Goal: Information Seeking & Learning: Learn about a topic

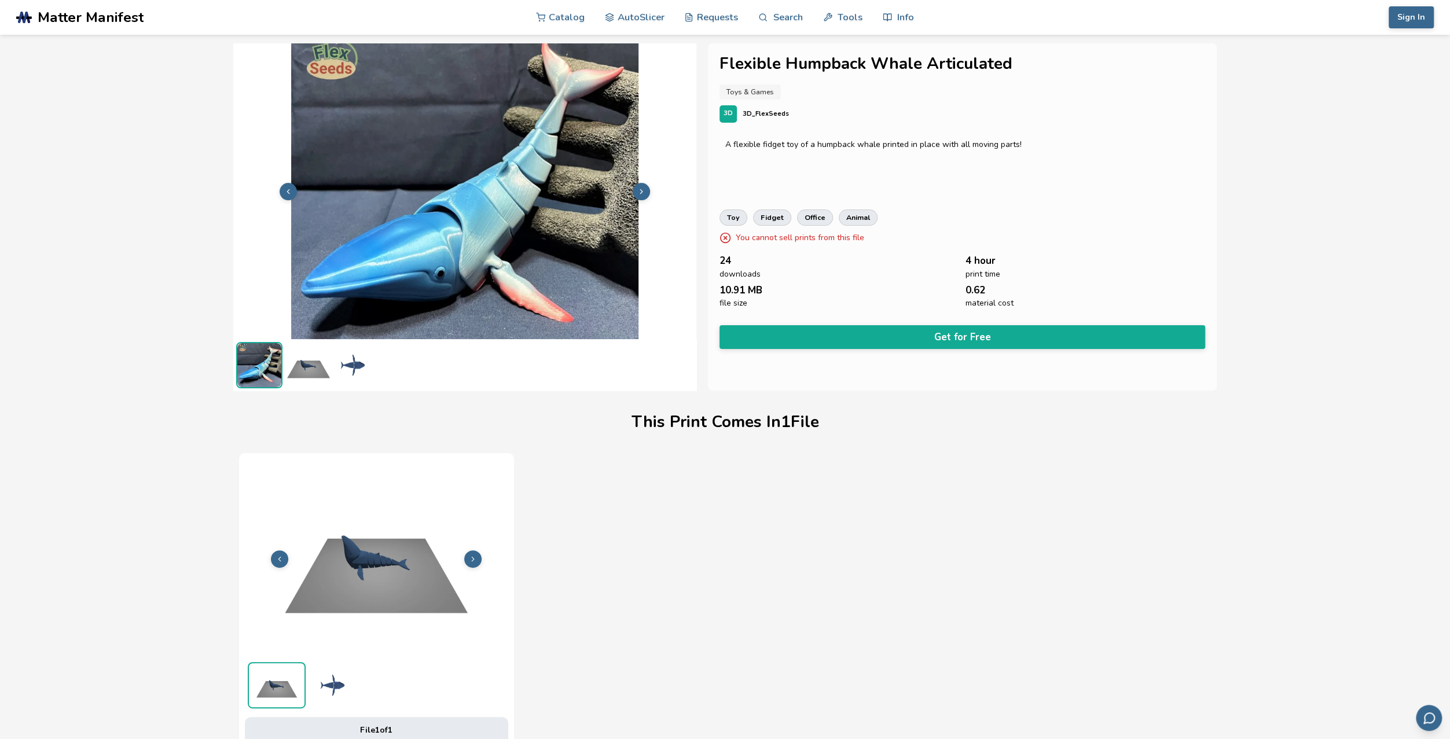
click at [84, 20] on span "Matter Manifest" at bounding box center [91, 17] width 106 height 16
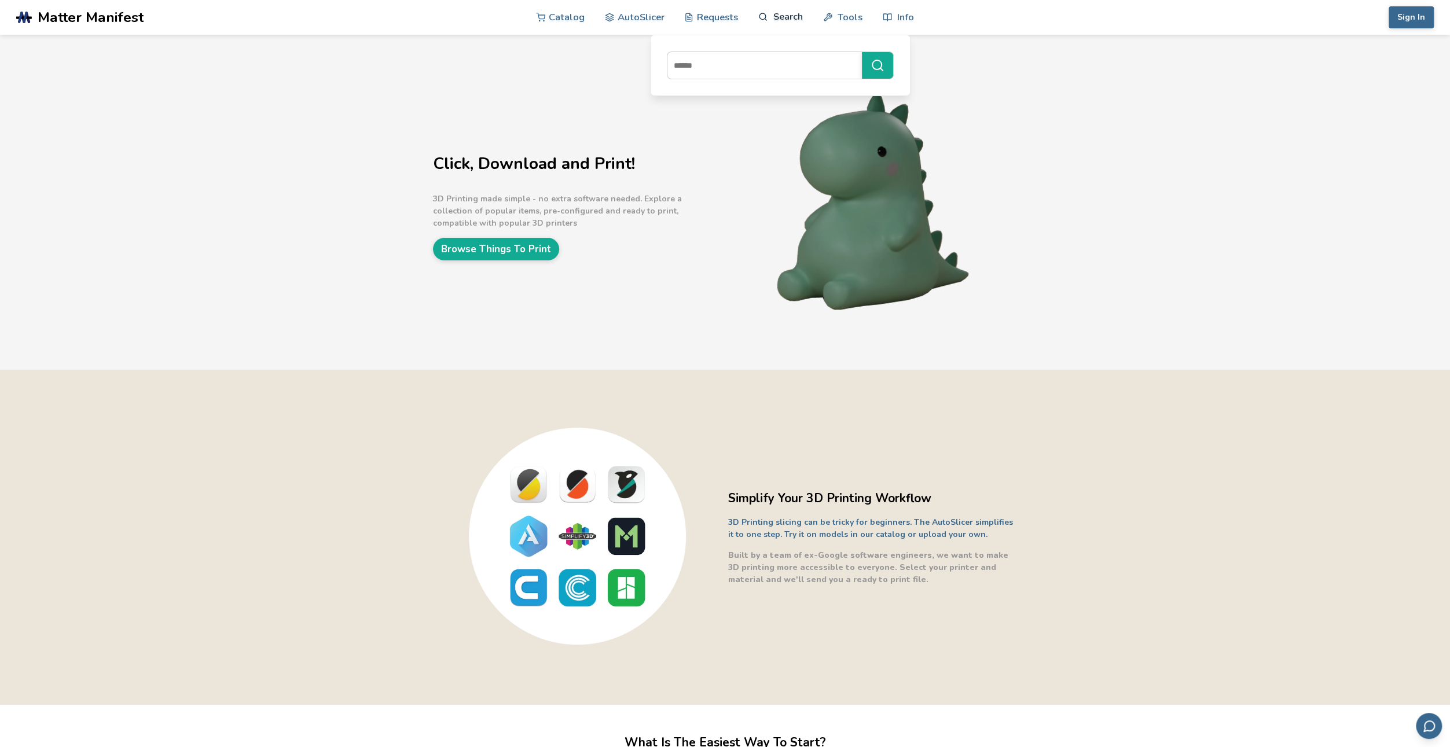
click at [782, 13] on link "Search" at bounding box center [780, 16] width 44 height 35
click at [768, 57] on input at bounding box center [761, 65] width 189 height 21
type input "********"
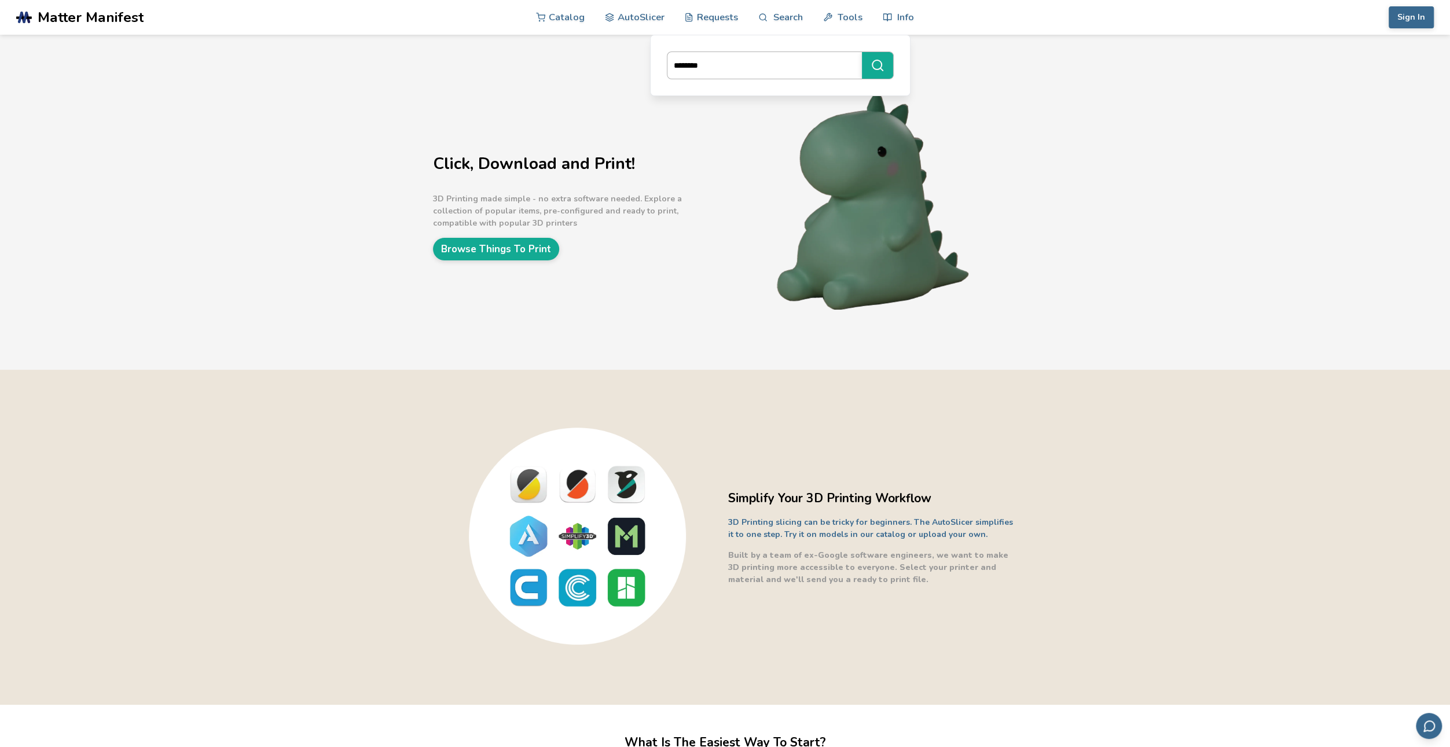
click at [862, 52] on button "********" at bounding box center [877, 65] width 31 height 27
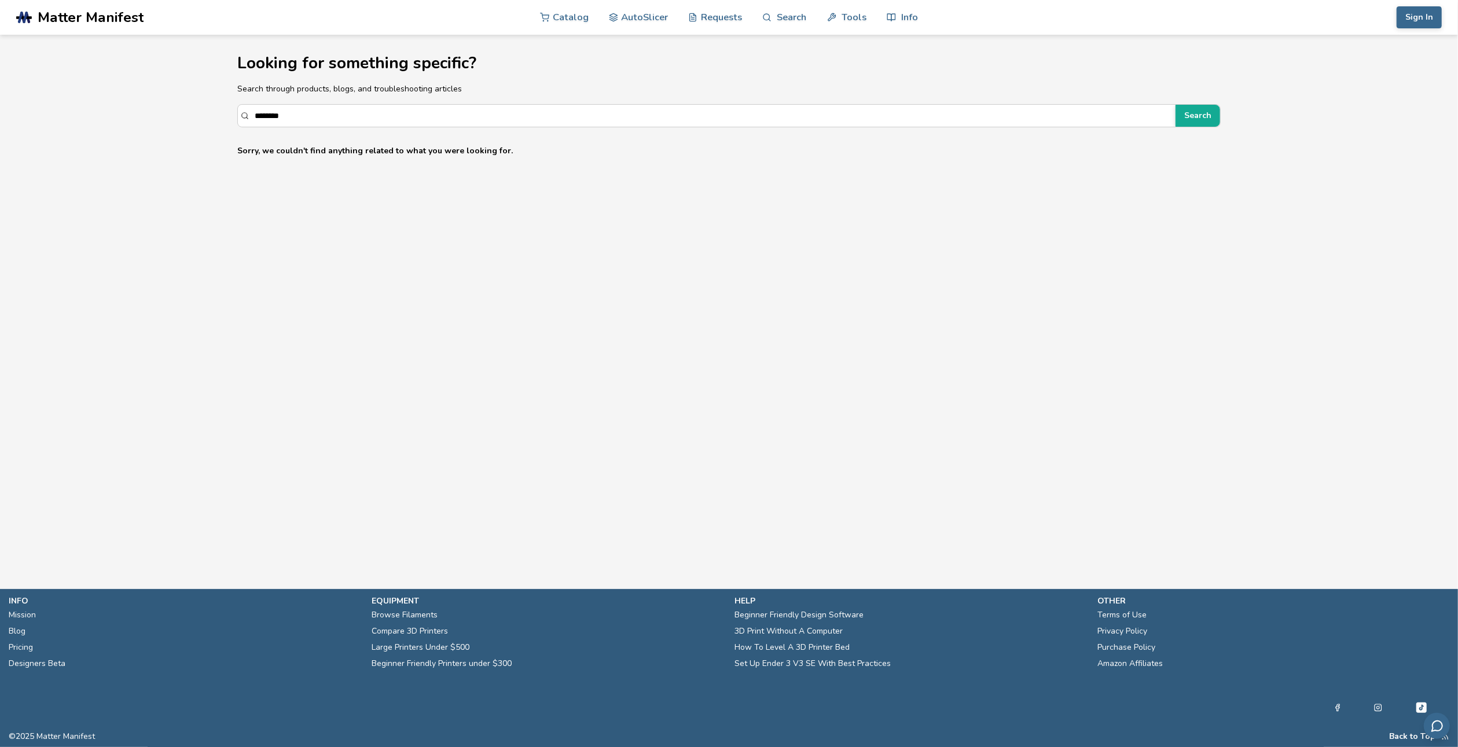
drag, startPoint x: 269, startPoint y: 117, endPoint x: 128, endPoint y: 121, distance: 140.7
click at [129, 121] on main "Looking for something specific? Search through products, blogs, and troubleshoo…" at bounding box center [729, 277] width 1458 height 554
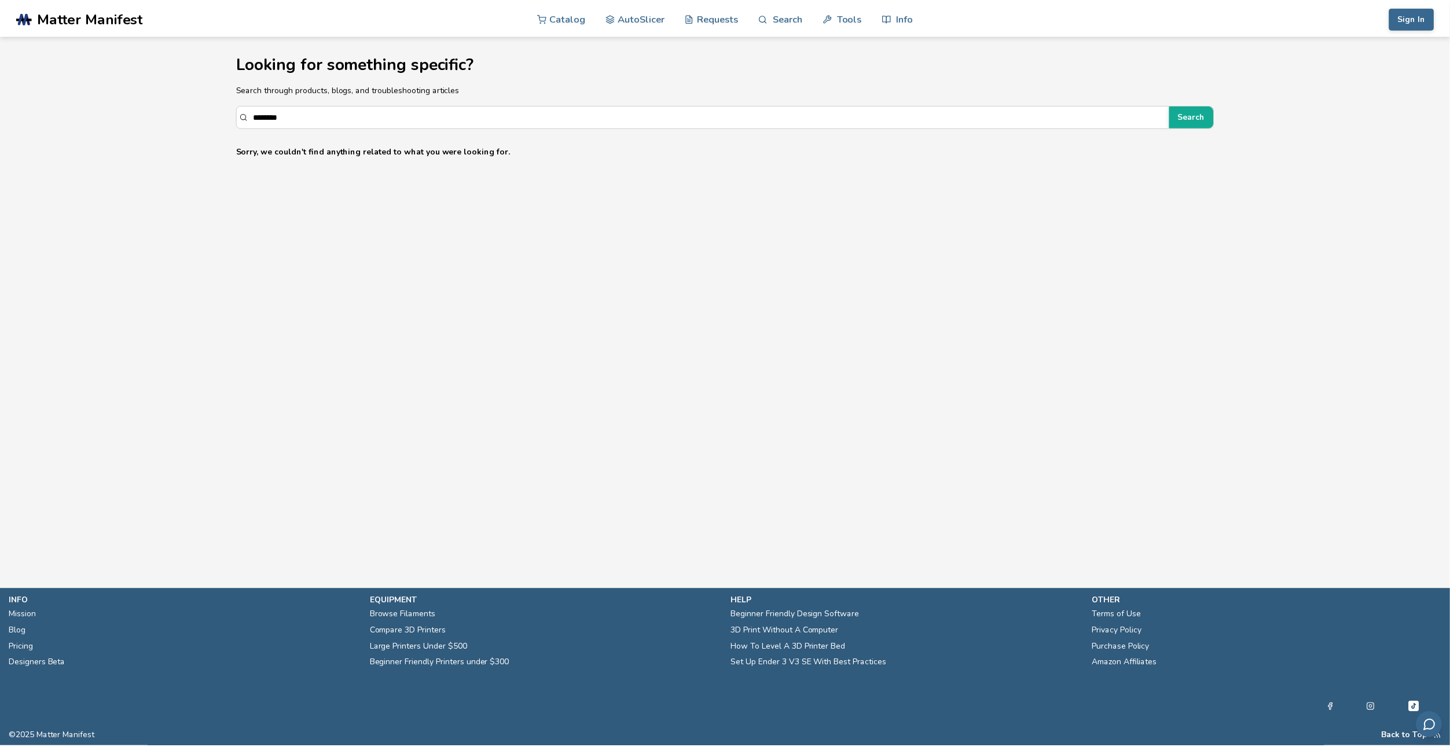
scroll to position [1, 0]
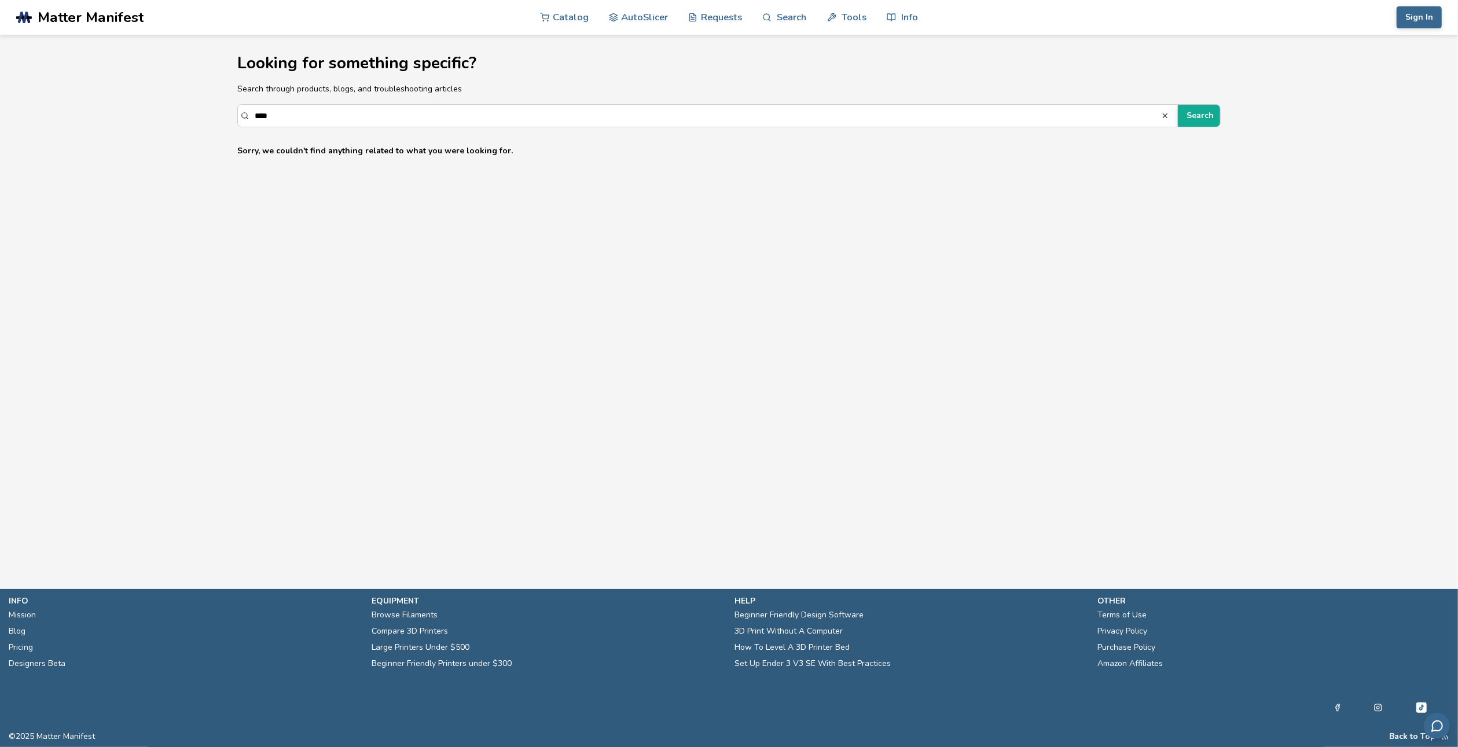
type input "***"
click at [1178, 105] on button "Search" at bounding box center [1200, 116] width 45 height 22
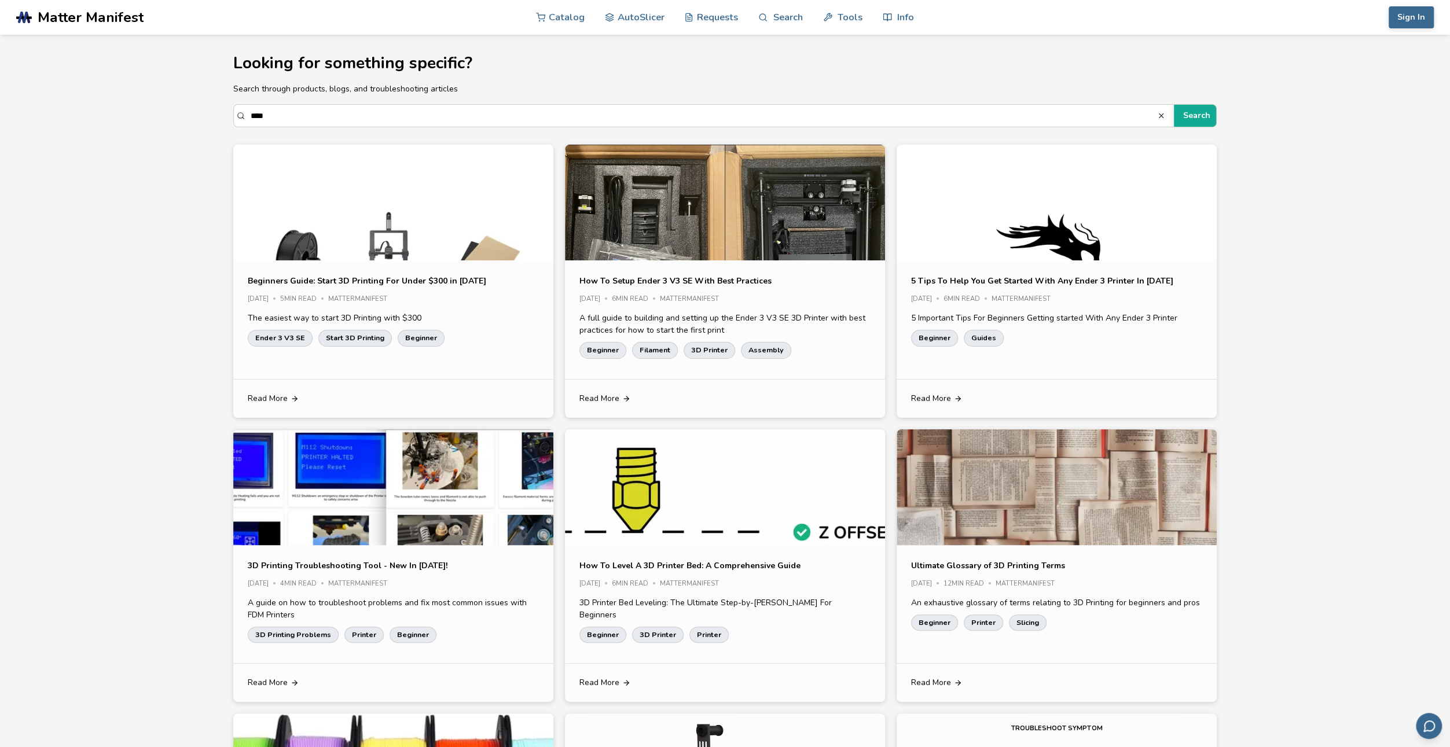
click at [52, 13] on span "Matter Manifest" at bounding box center [91, 17] width 106 height 16
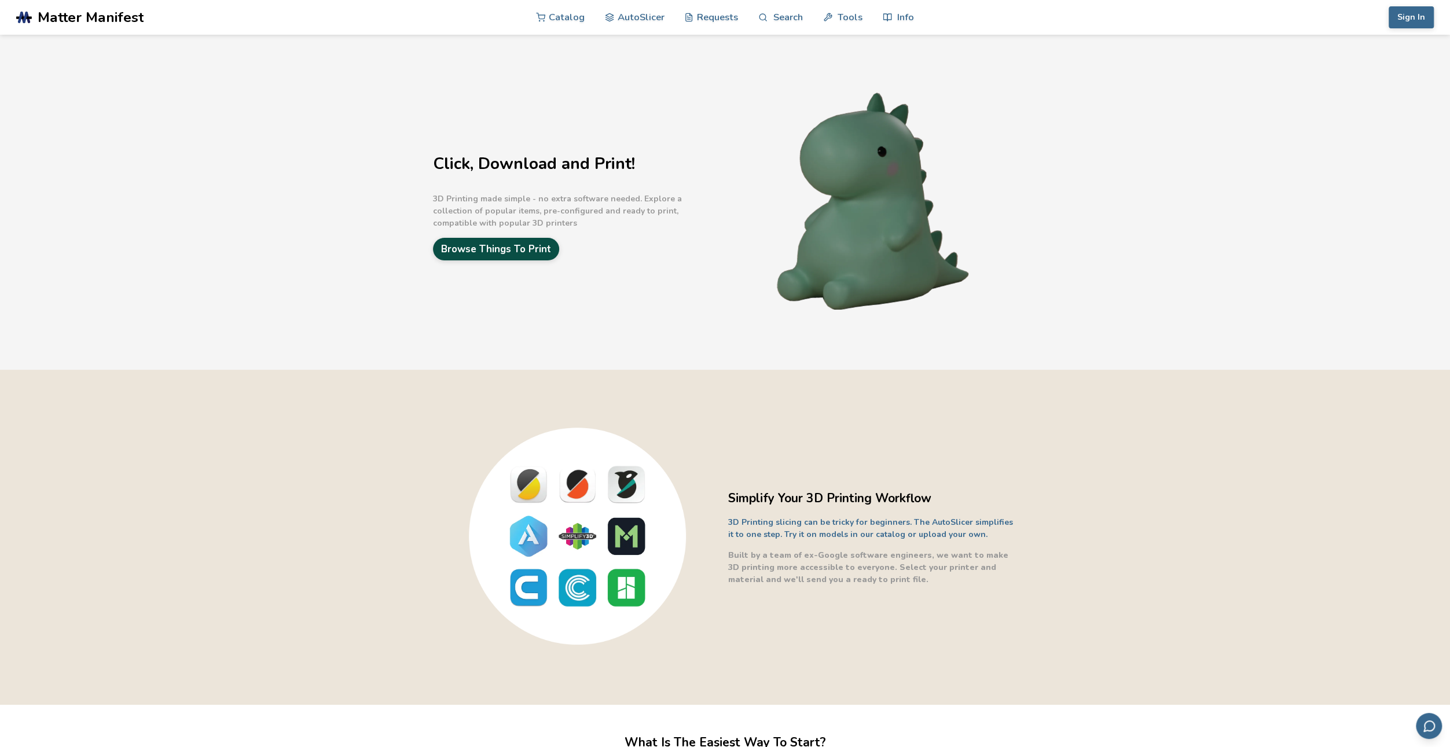
click at [502, 254] on link "Browse Things To Print" at bounding box center [496, 249] width 126 height 23
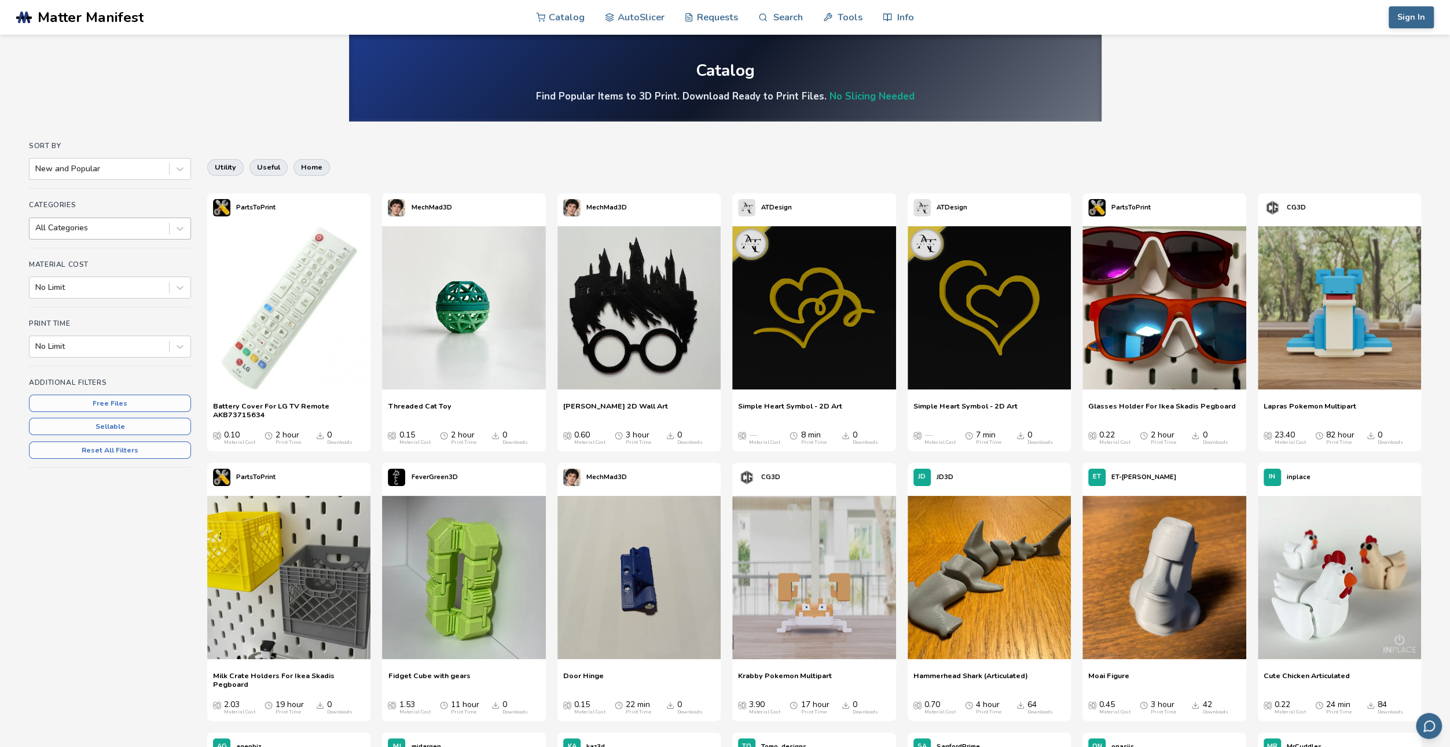
click at [94, 222] on div at bounding box center [99, 228] width 128 height 12
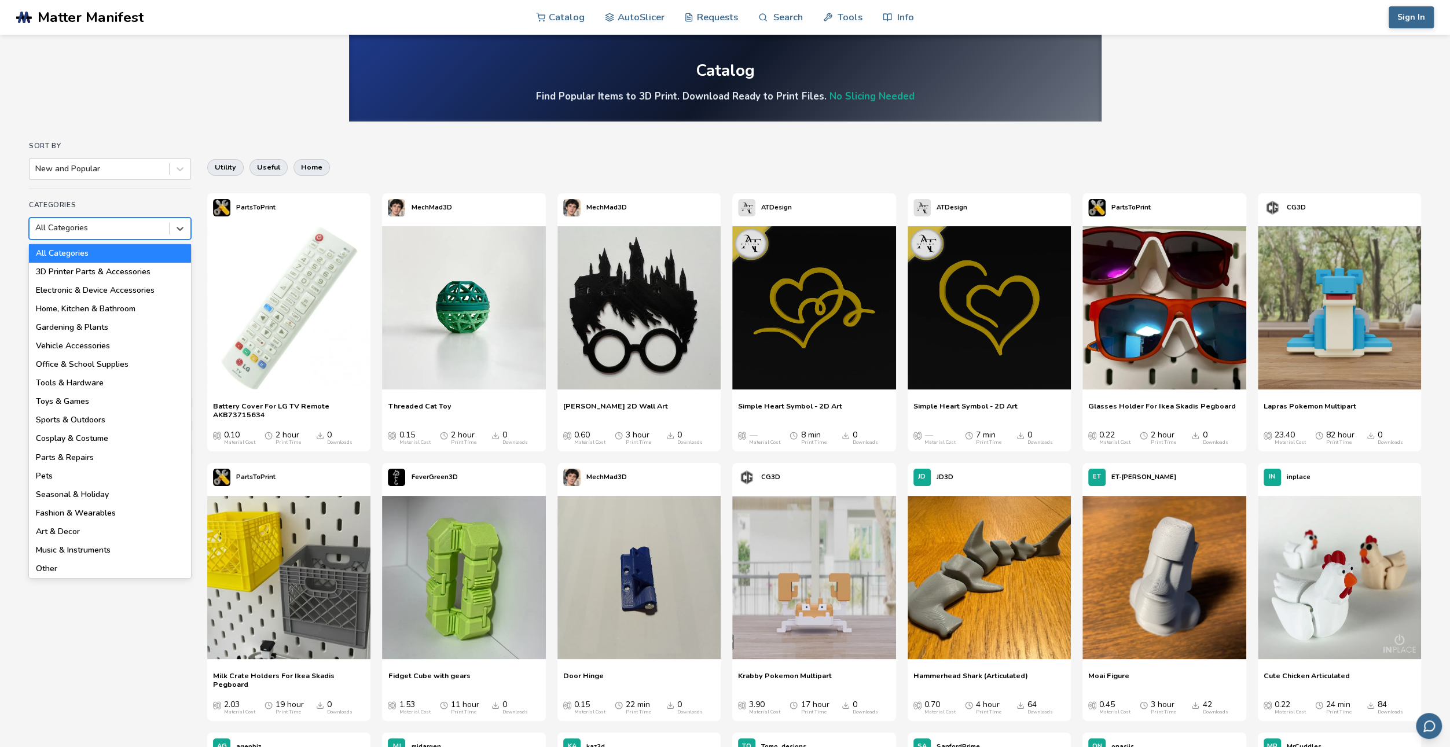
click at [94, 222] on div at bounding box center [99, 228] width 128 height 12
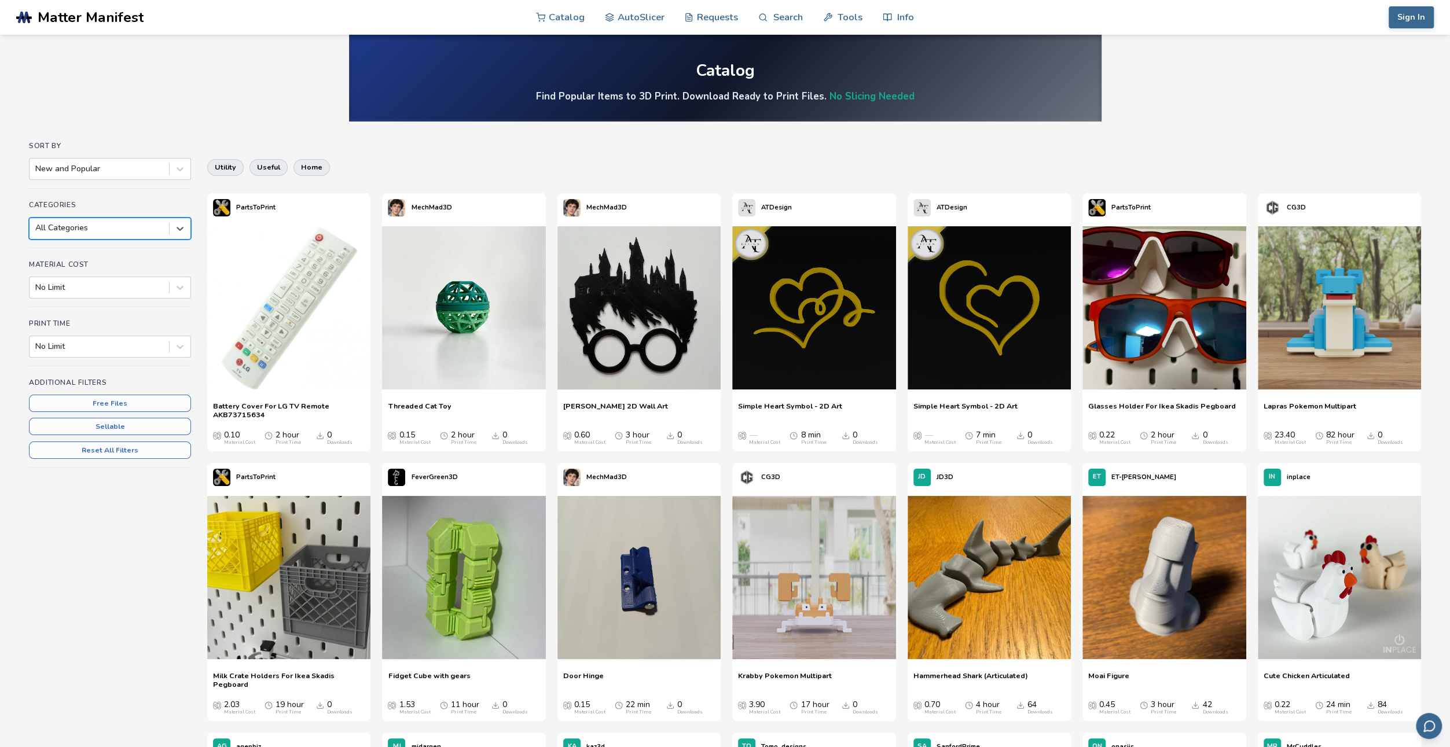
click at [95, 225] on div at bounding box center [99, 228] width 128 height 12
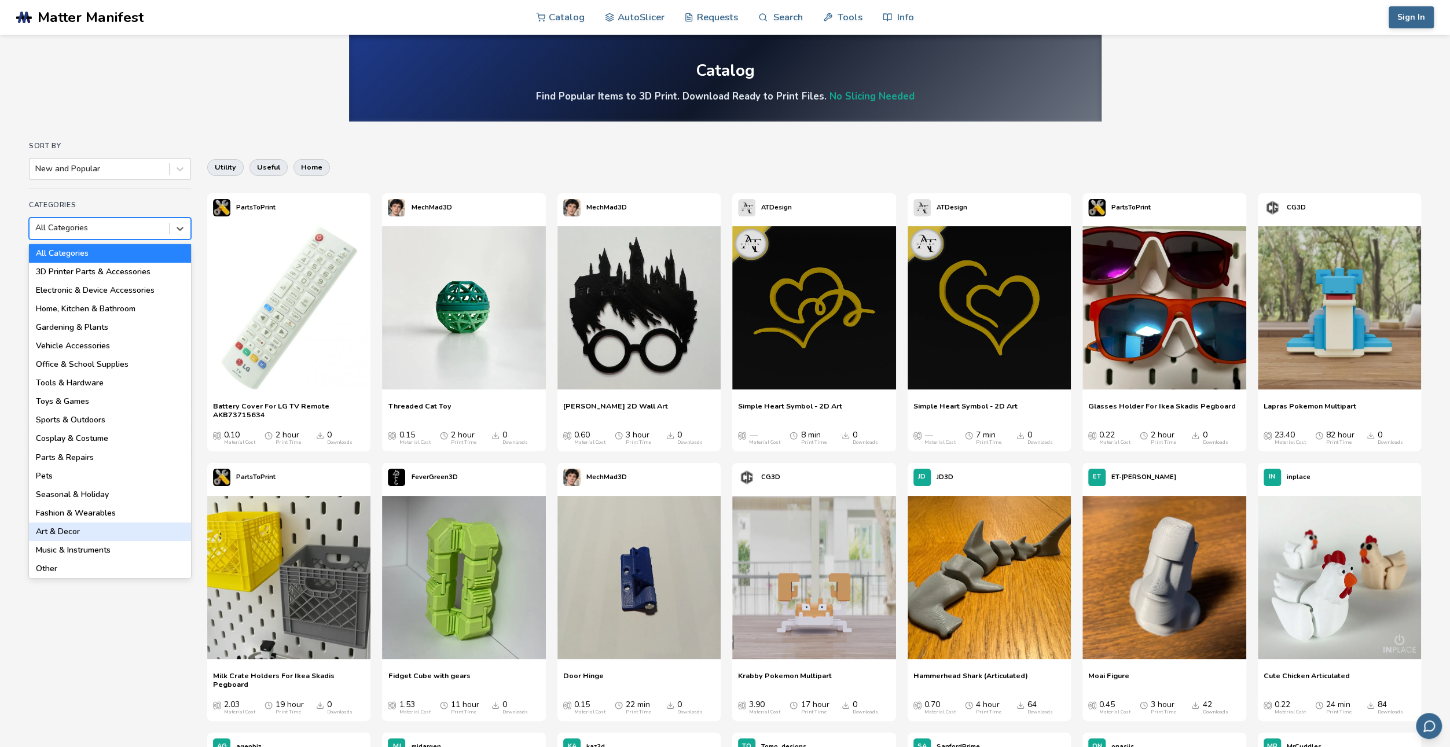
scroll to position [166, 0]
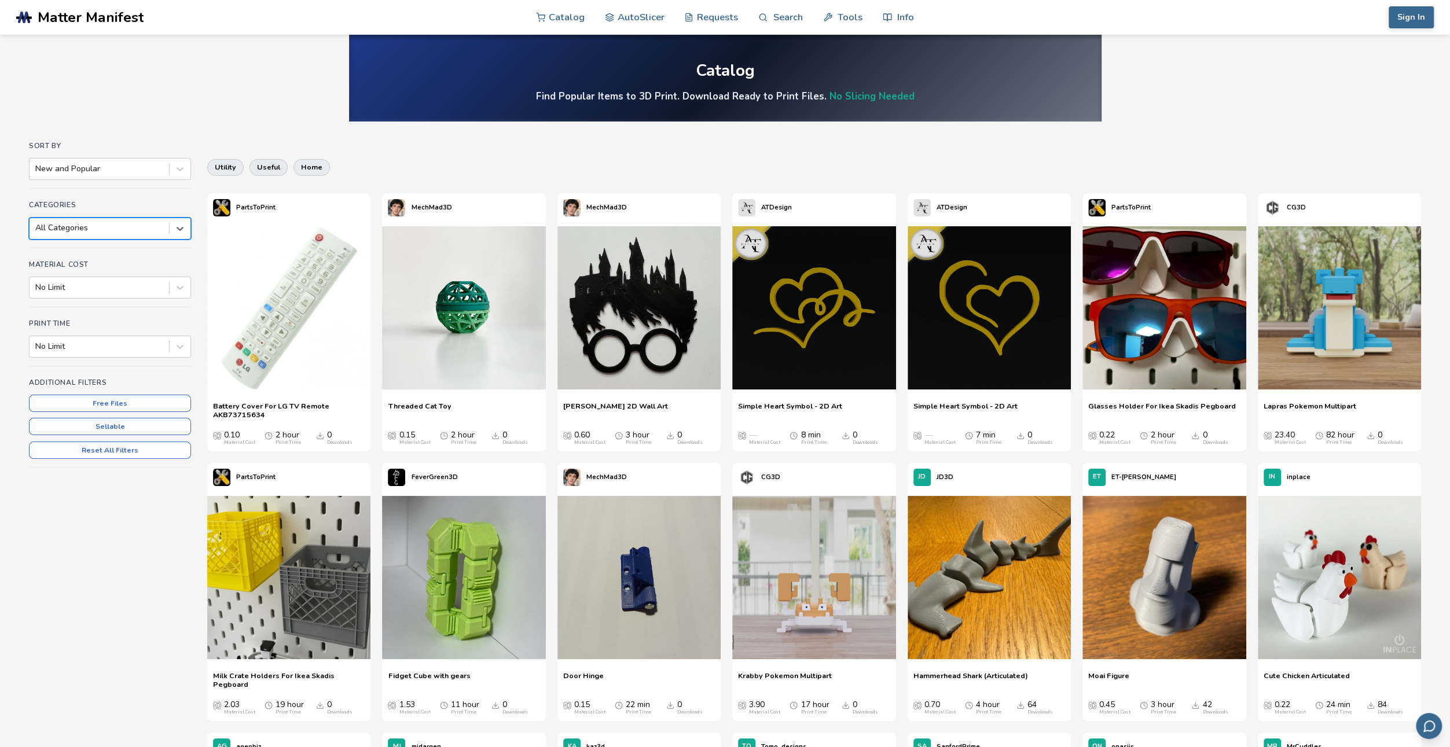
click at [119, 225] on div at bounding box center [99, 228] width 128 height 12
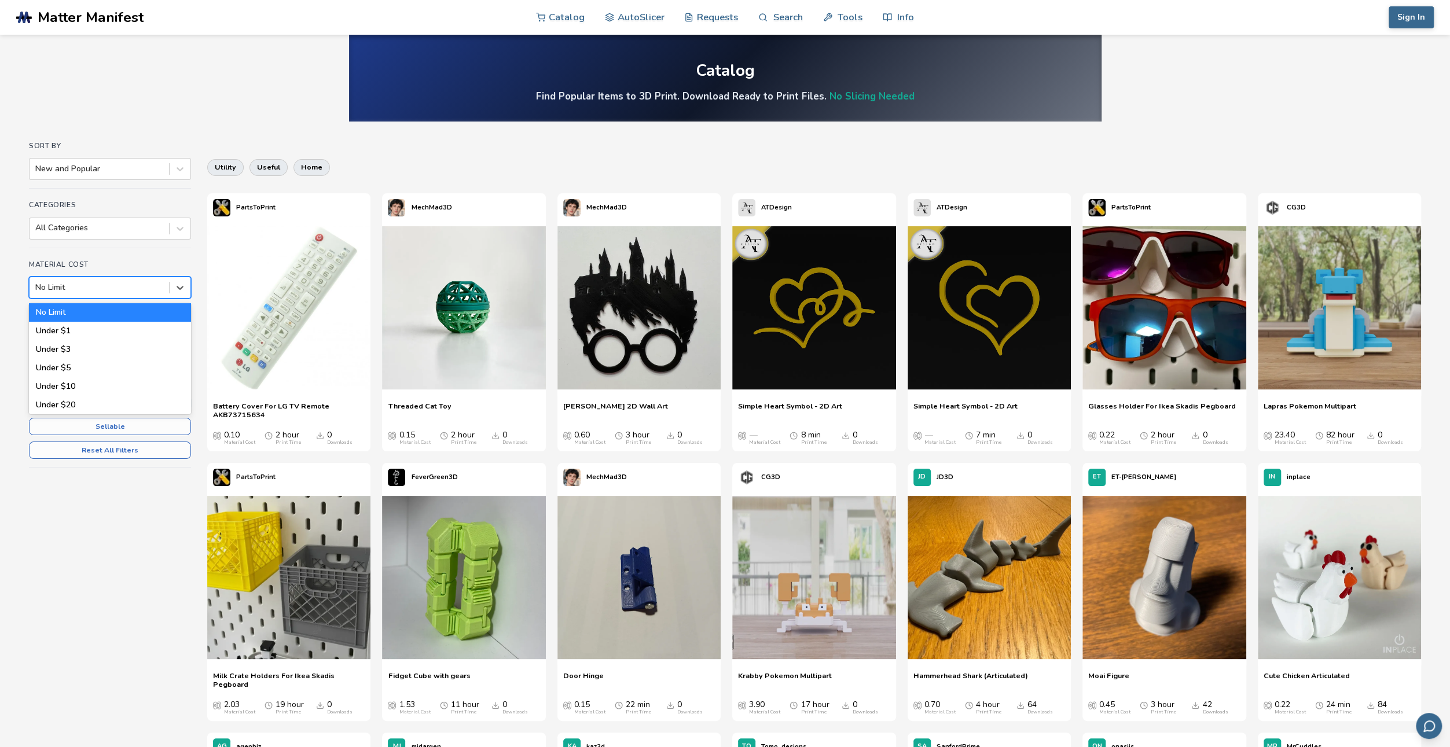
click at [113, 281] on div "No Limit" at bounding box center [110, 288] width 162 height 22
click at [113, 282] on div at bounding box center [99, 288] width 128 height 12
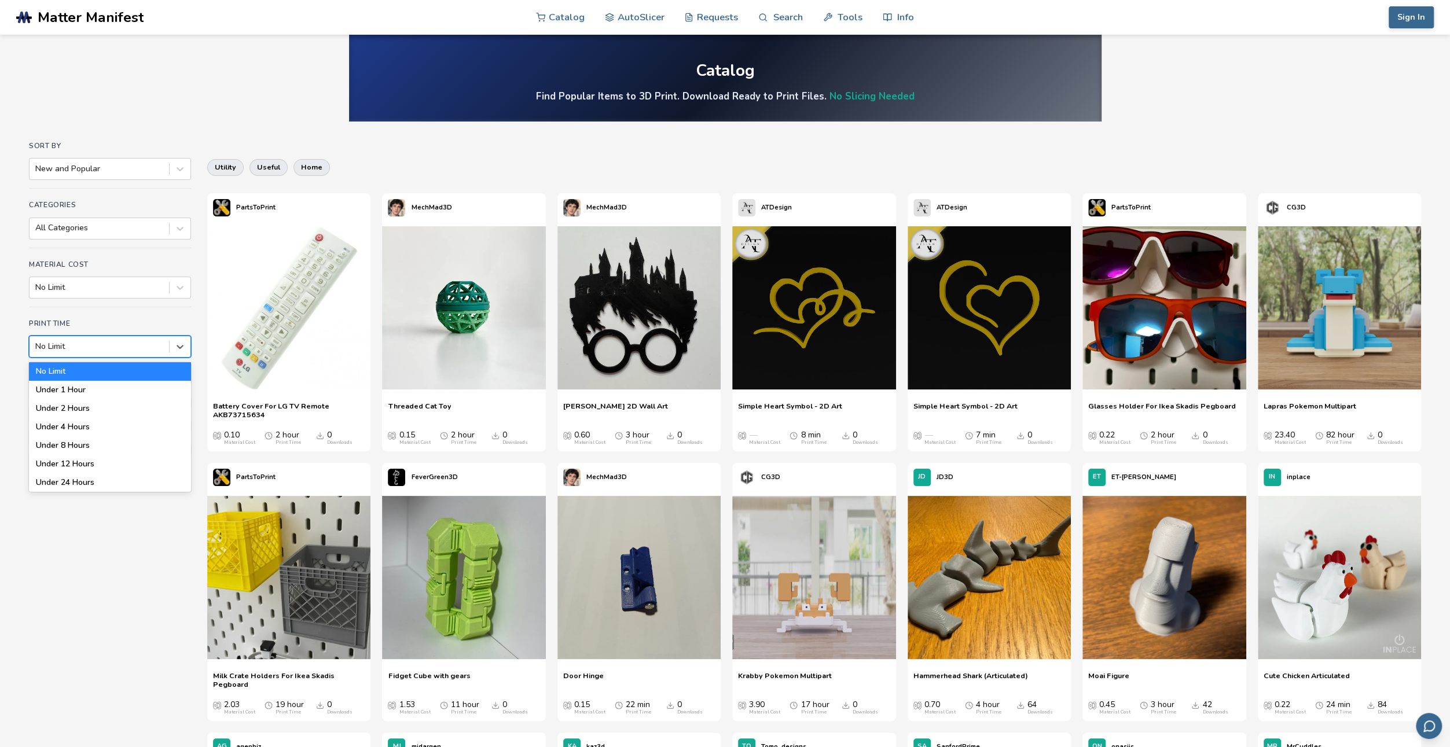
drag, startPoint x: 114, startPoint y: 337, endPoint x: 117, endPoint y: 344, distance: 7.8
click at [115, 341] on div "No Limit" at bounding box center [110, 347] width 162 height 22
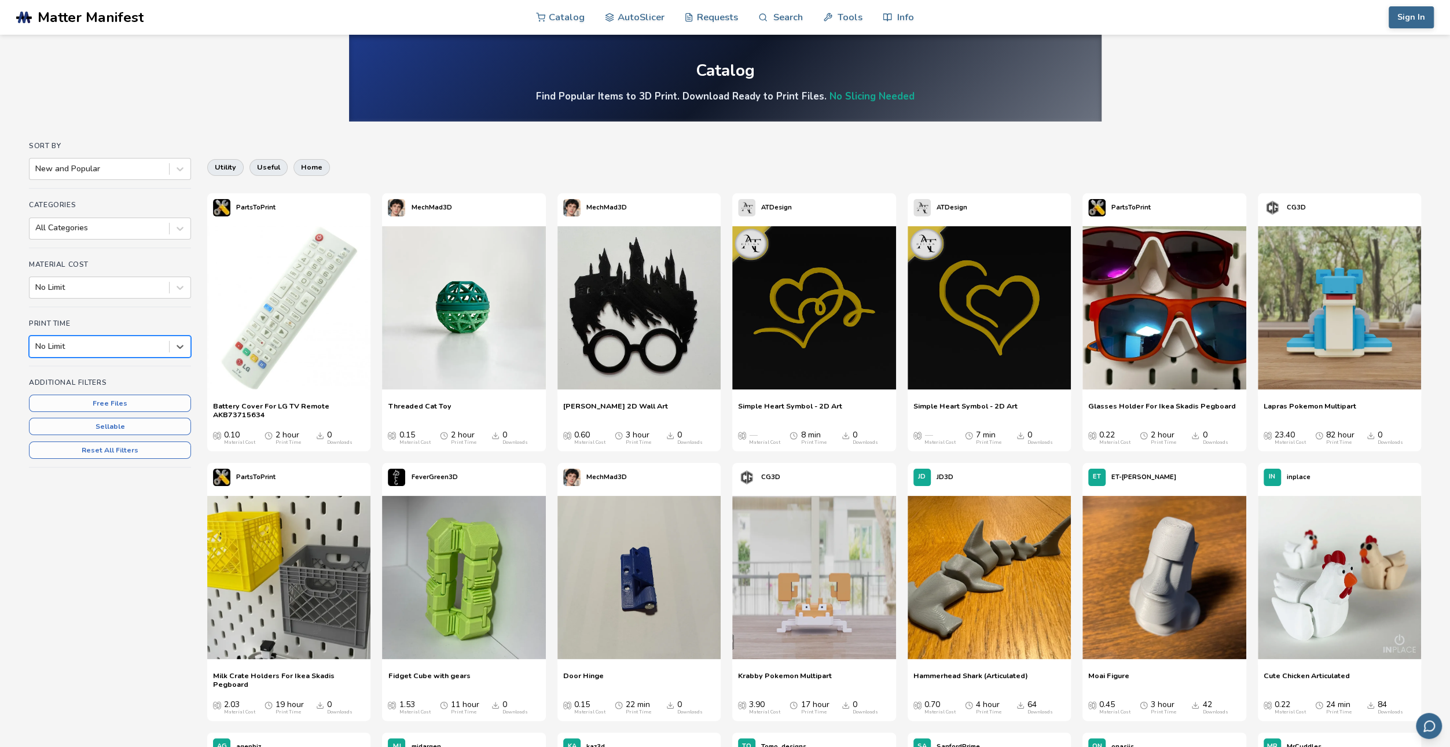
drag, startPoint x: 117, startPoint y: 346, endPoint x: 117, endPoint y: 318, distance: 27.8
click at [117, 346] on div at bounding box center [99, 347] width 128 height 12
click at [104, 178] on div "New and Popular" at bounding box center [110, 169] width 162 height 22
click at [102, 174] on div at bounding box center [99, 169] width 128 height 12
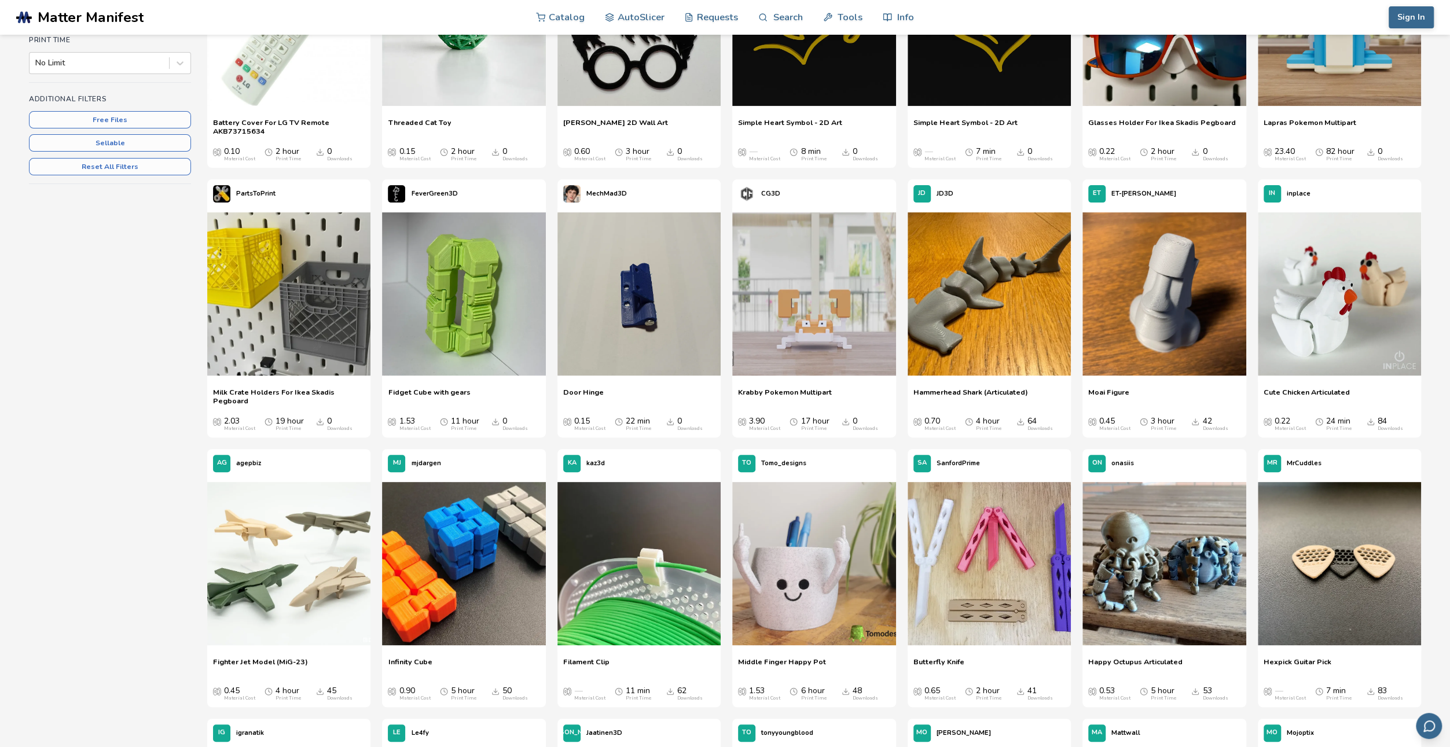
scroll to position [289, 0]
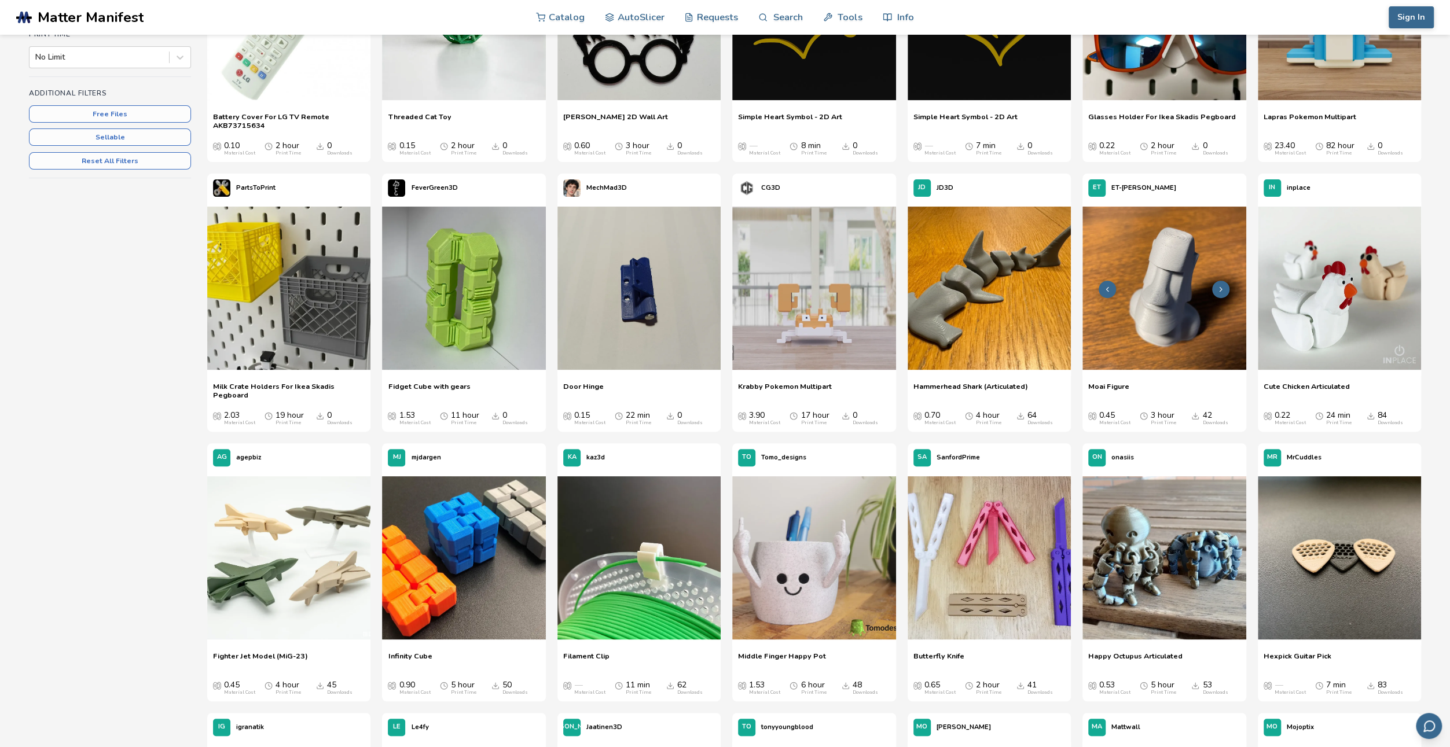
click at [1191, 237] on img at bounding box center [1163, 288] width 163 height 163
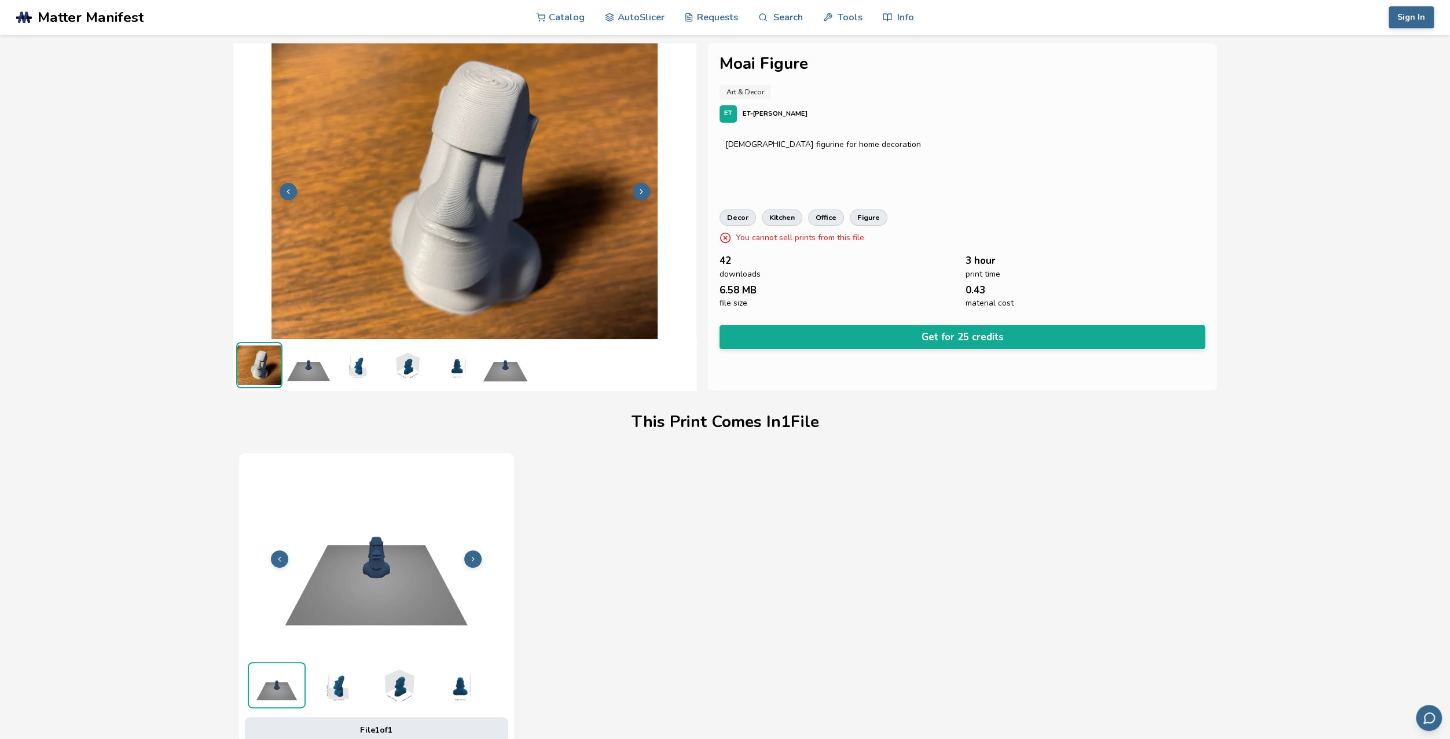
click at [319, 374] on img at bounding box center [308, 365] width 46 height 46
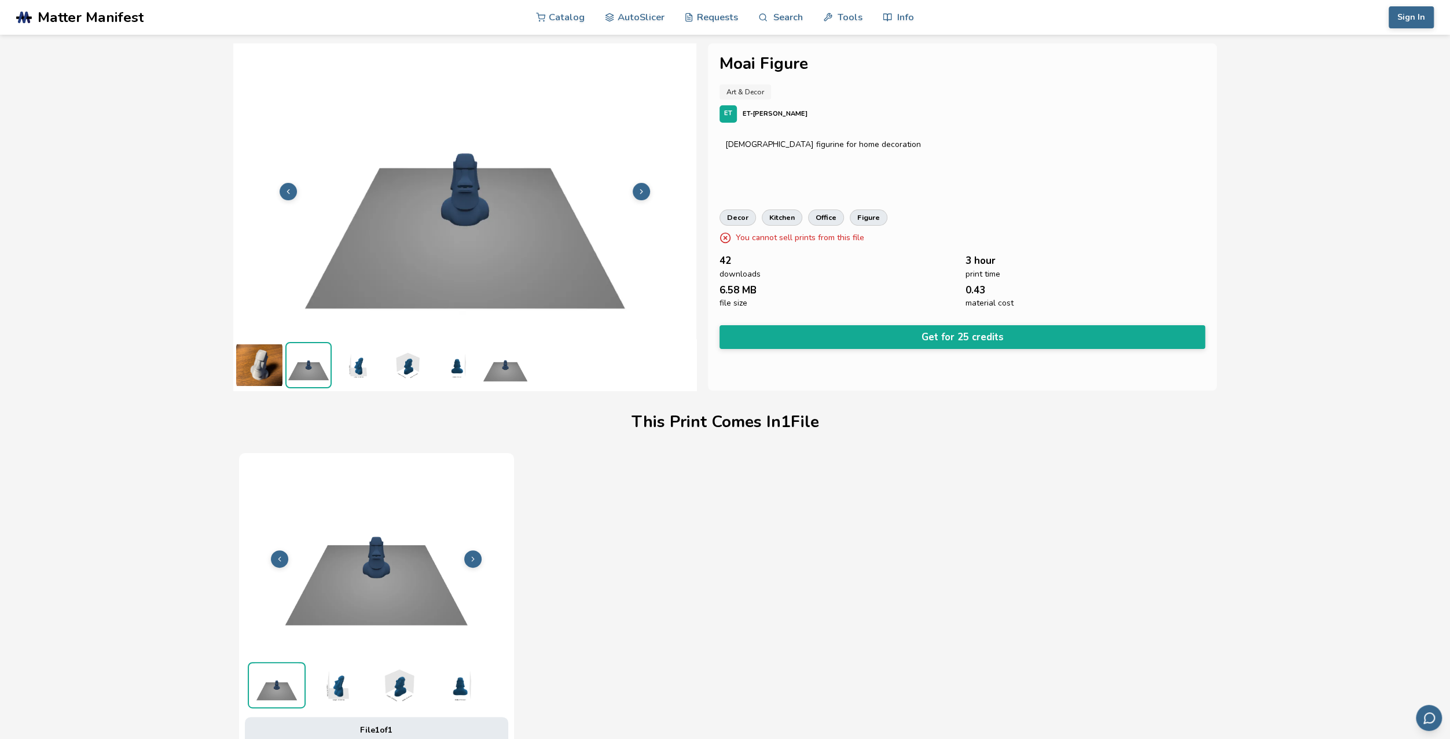
click at [383, 370] on ul at bounding box center [464, 365] width 463 height 52
click at [424, 366] on img at bounding box center [407, 365] width 46 height 46
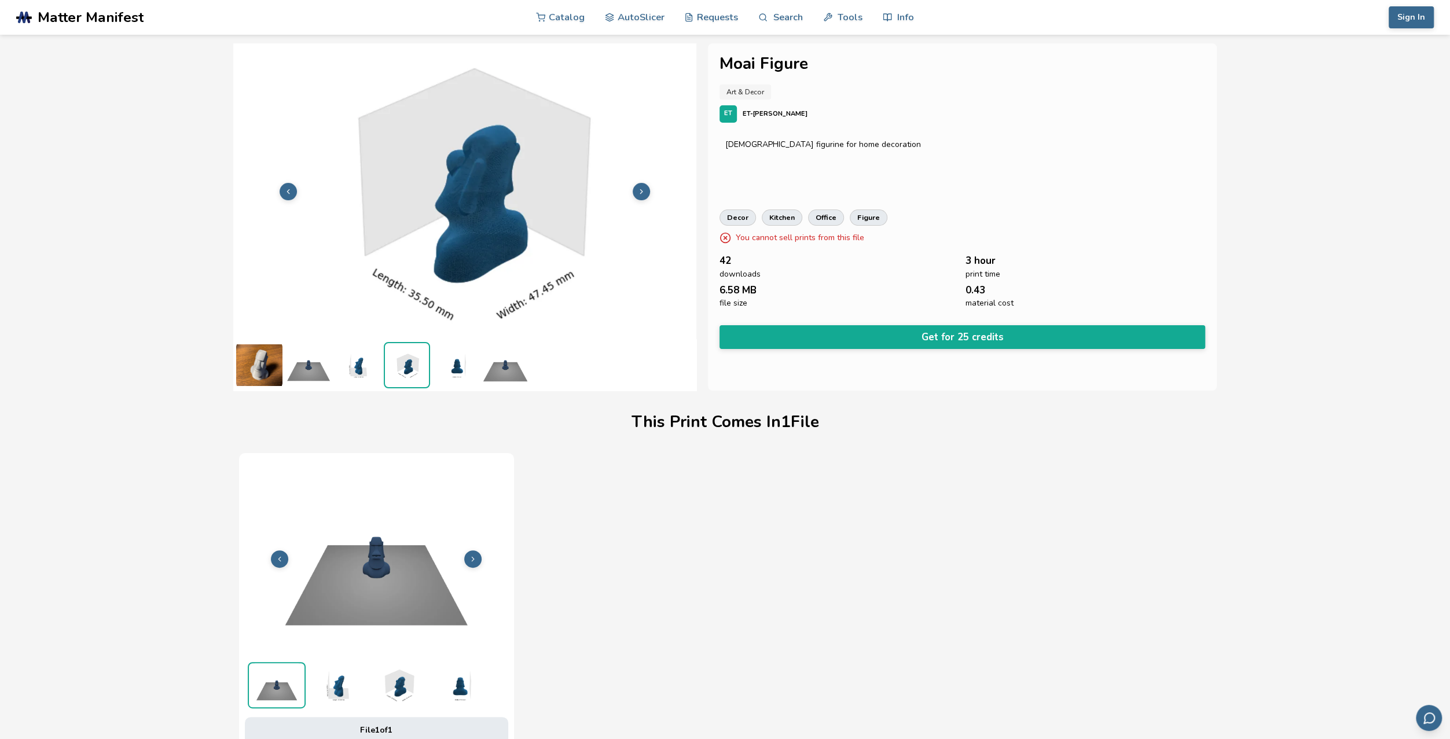
drag, startPoint x: 457, startPoint y: 368, endPoint x: 464, endPoint y: 368, distance: 6.9
click at [457, 368] on img at bounding box center [456, 365] width 46 height 46
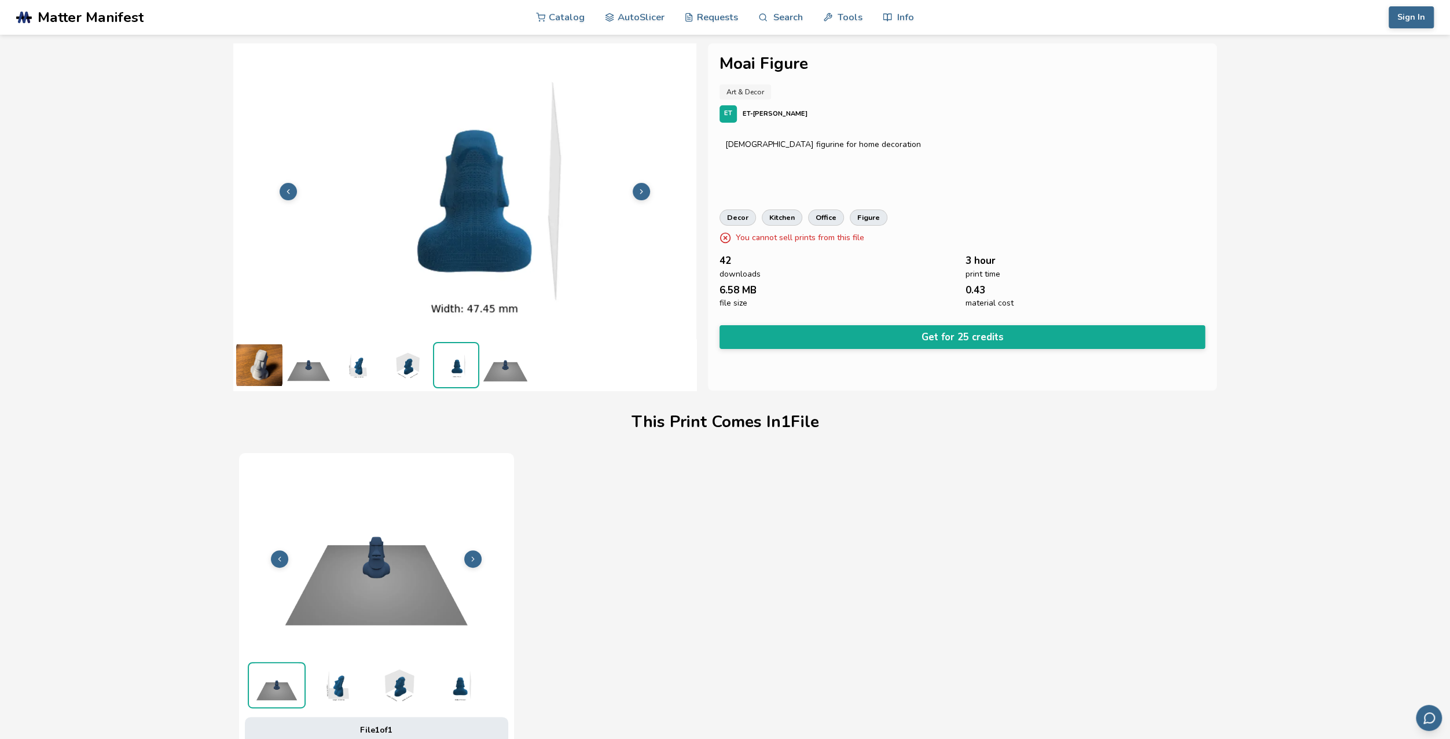
click at [503, 371] on img at bounding box center [505, 365] width 46 height 46
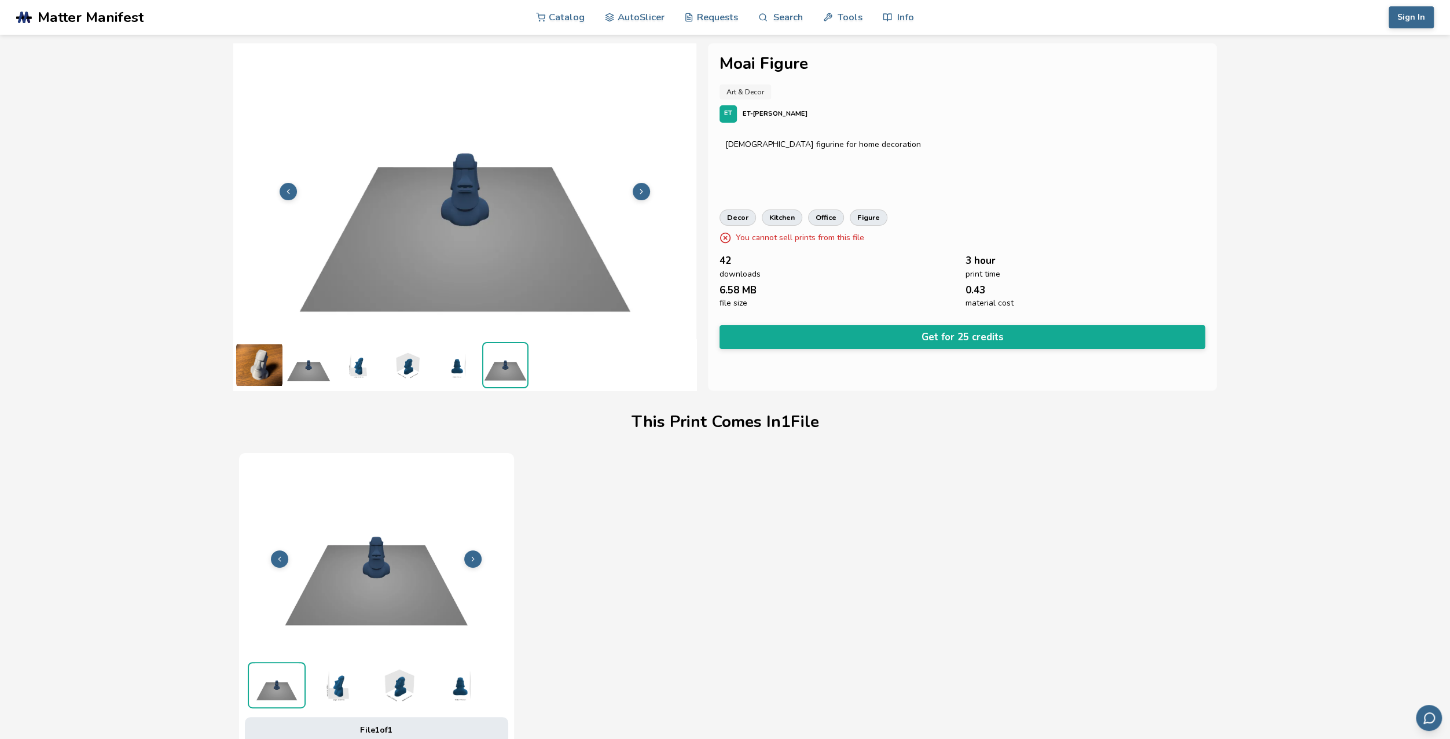
click at [338, 380] on img at bounding box center [358, 365] width 46 height 46
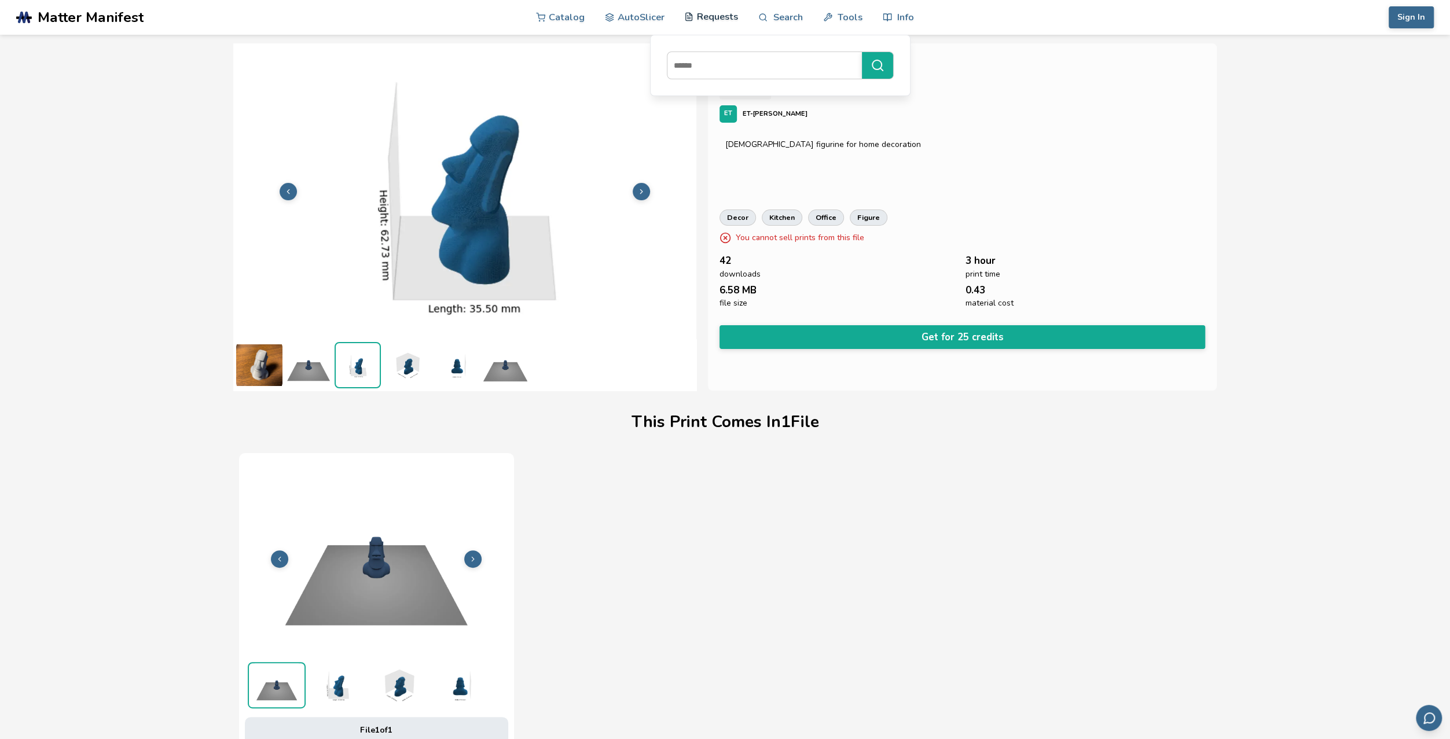
click at [694, 18] on link "Requests" at bounding box center [711, 16] width 54 height 35
